Goal: Navigation & Orientation: Find specific page/section

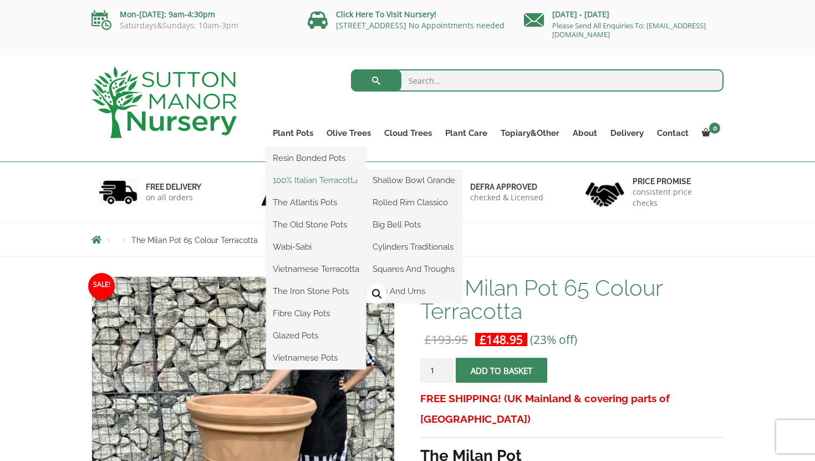
click at [294, 181] on link "100% Italian Terracotta" at bounding box center [316, 180] width 100 height 17
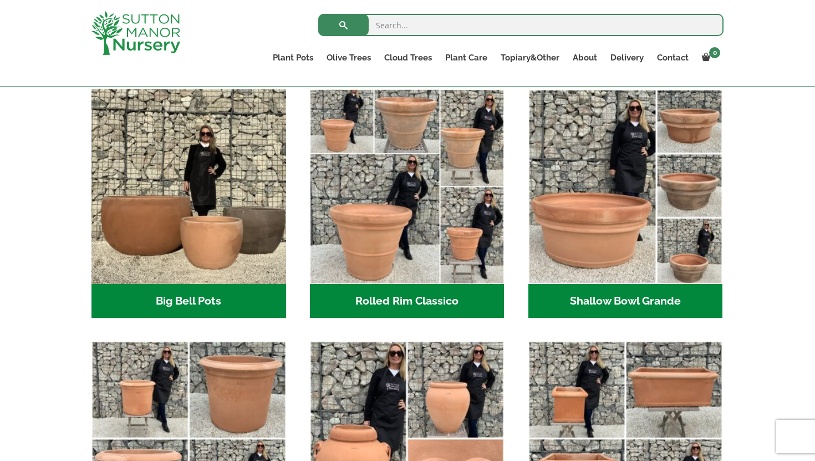
scroll to position [419, 0]
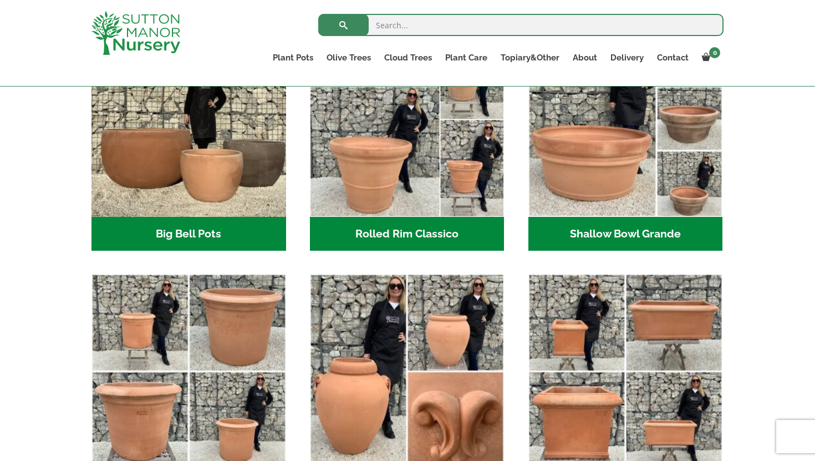
click at [366, 240] on h2 "Rolled Rim Classico (7)" at bounding box center [407, 234] width 195 height 34
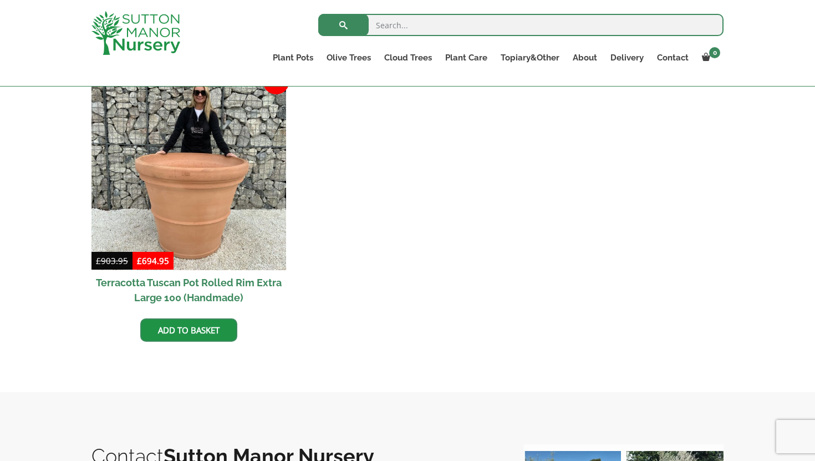
scroll to position [1114, 0]
